Goal: Find contact information: Find contact information

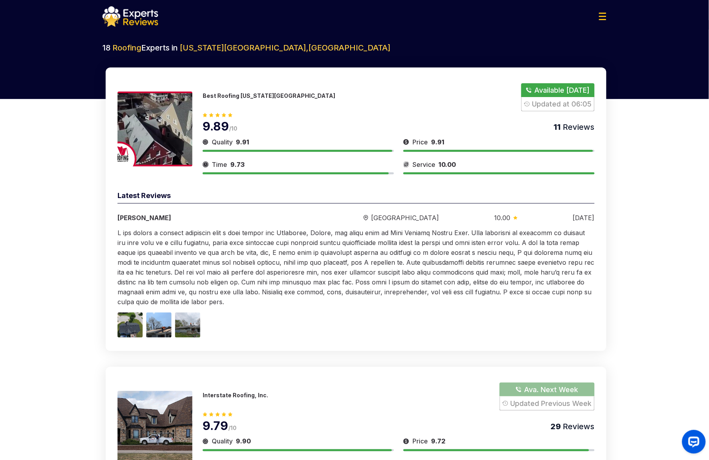
click at [552, 93] on button "Show Number" at bounding box center [558, 97] width 73 height 28
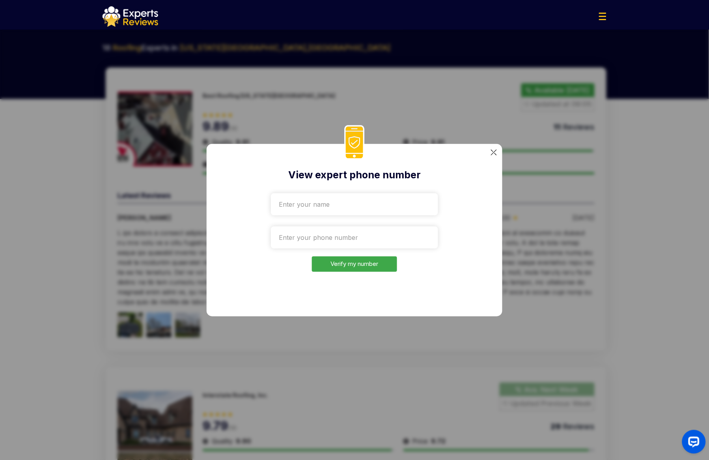
click at [494, 153] on img at bounding box center [494, 153] width 6 height 6
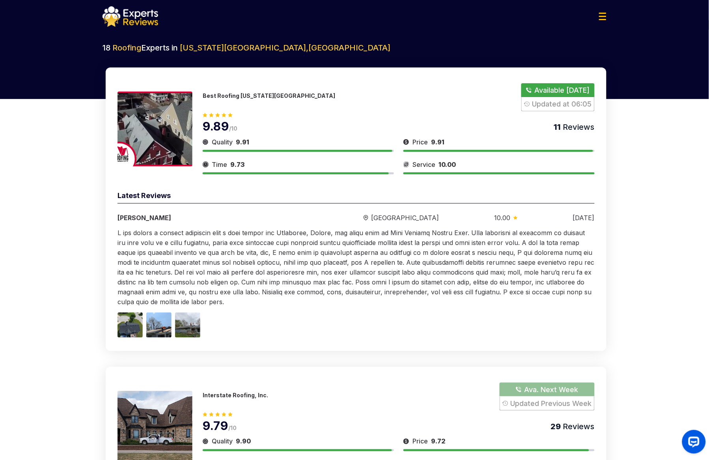
click at [158, 17] on div at bounding box center [354, 16] width 517 height 21
click at [153, 17] on img at bounding box center [131, 16] width 56 height 21
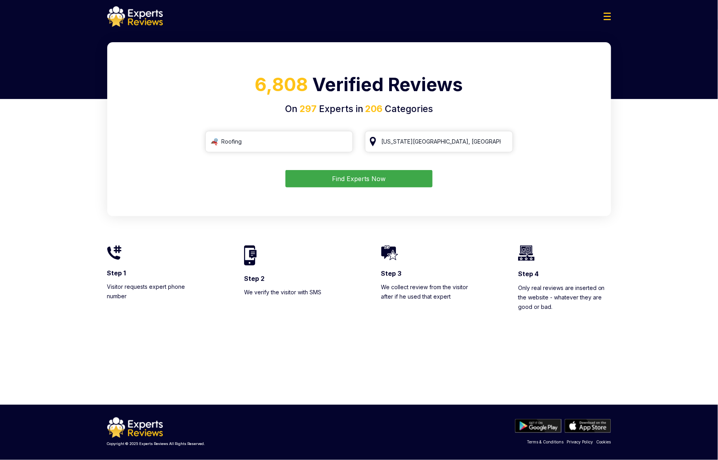
click at [366, 185] on button "Find Experts Now" at bounding box center [359, 178] width 147 height 17
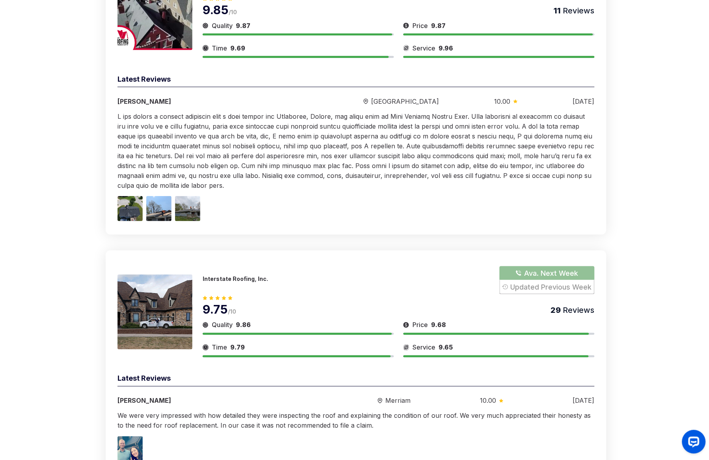
scroll to position [118, 0]
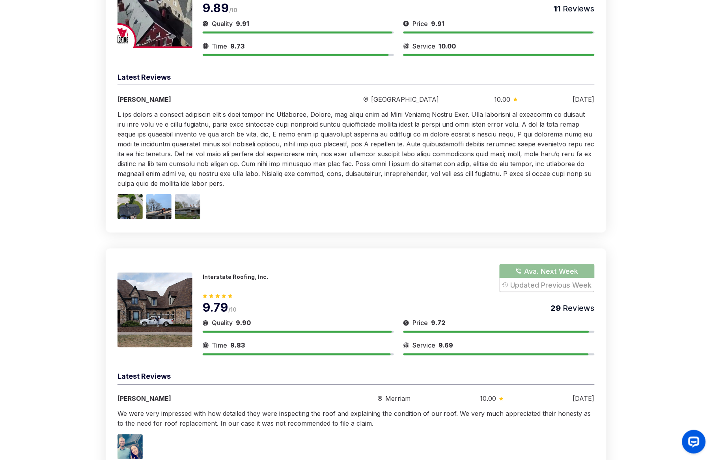
click at [548, 270] on button "Show Number" at bounding box center [547, 278] width 95 height 28
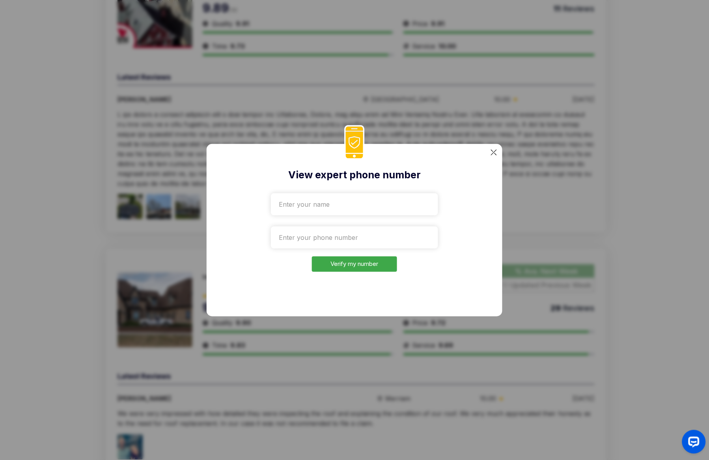
click at [309, 202] on input "text" at bounding box center [354, 204] width 167 height 22
type input "Test"
click at [311, 244] on input "tel" at bounding box center [354, 237] width 167 height 22
click at [489, 189] on div "View expert phone number Test Verify my number" at bounding box center [355, 230] width 296 height 172
click at [339, 246] on input "tel" at bounding box center [354, 237] width 167 height 22
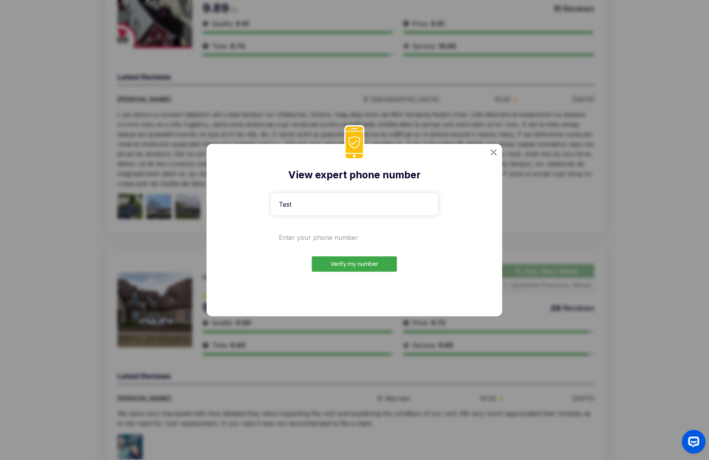
paste input "[PHONE_NUMBER]"
type input "[PHONE_NUMBER]"
click at [351, 266] on button "Verify my number" at bounding box center [354, 263] width 85 height 15
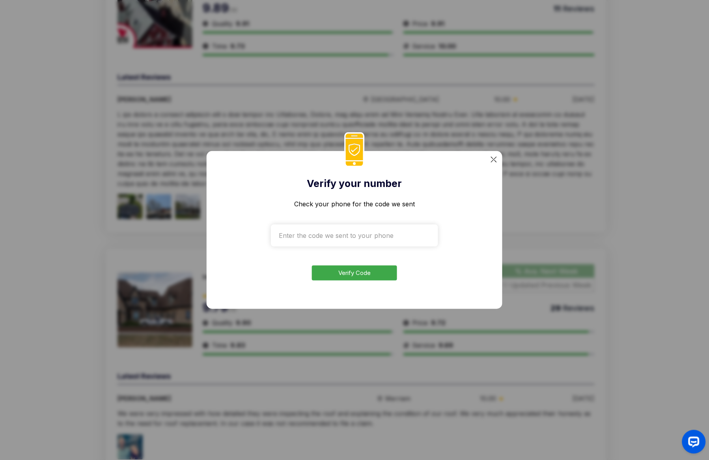
click at [347, 239] on input "text" at bounding box center [354, 235] width 167 height 22
drag, startPoint x: 479, startPoint y: 254, endPoint x: 373, endPoint y: 246, distance: 106.0
click at [476, 254] on div "Verify your number Check your phone for the code we sent Verify Code" at bounding box center [355, 230] width 296 height 158
click at [333, 240] on input "text" at bounding box center [354, 235] width 167 height 22
paste input "5847"
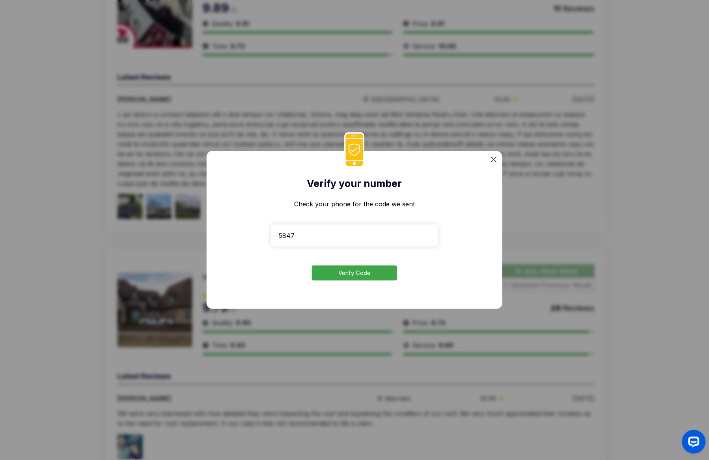
type input "5847"
click at [339, 275] on button "Verify Code" at bounding box center [354, 273] width 85 height 15
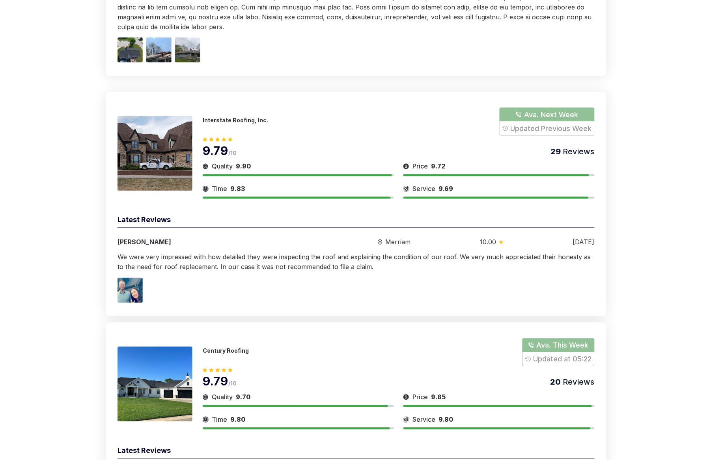
scroll to position [296, 0]
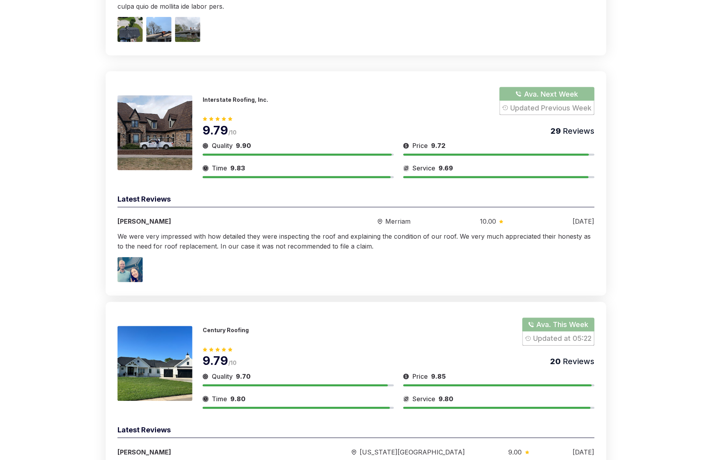
click at [531, 94] on button "Show Number" at bounding box center [547, 101] width 95 height 28
click at [235, 105] on link "[PHONE_NUMBER]" at bounding box center [236, 103] width 66 height 7
click at [217, 105] on link "[PHONE_NUMBER]" at bounding box center [236, 103] width 66 height 7
click at [246, 107] on link "[PHONE_NUMBER]" at bounding box center [236, 103] width 66 height 7
click at [229, 104] on link "[PHONE_NUMBER]" at bounding box center [236, 103] width 66 height 7
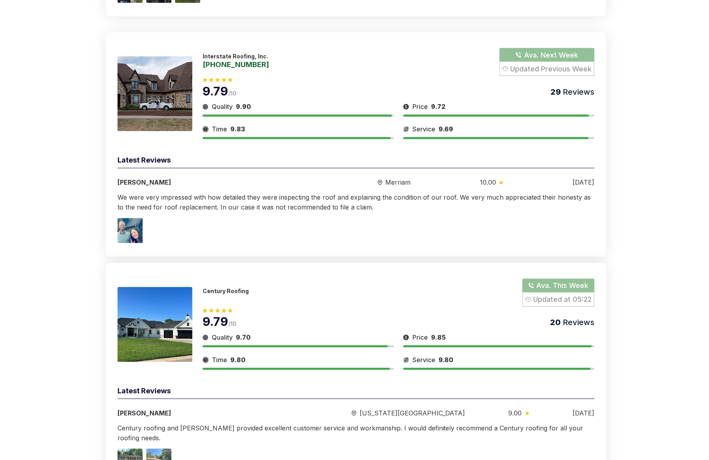
scroll to position [355, 0]
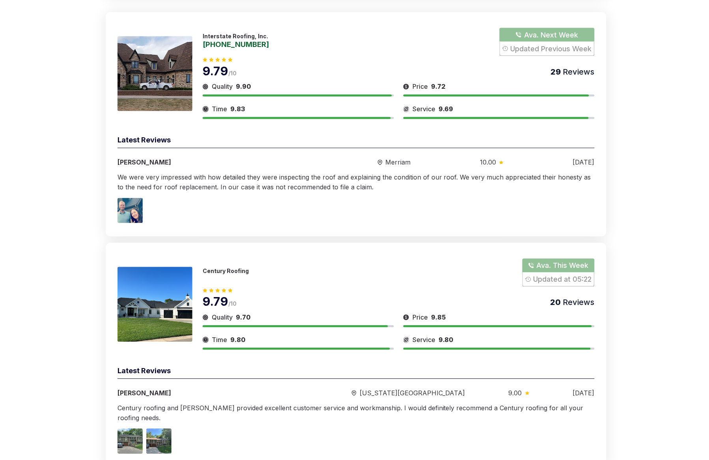
click at [553, 286] on button "Show Number" at bounding box center [559, 273] width 72 height 28
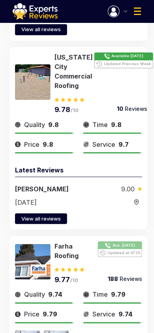
scroll to position [1097, 0]
